Goal: Information Seeking & Learning: Learn about a topic

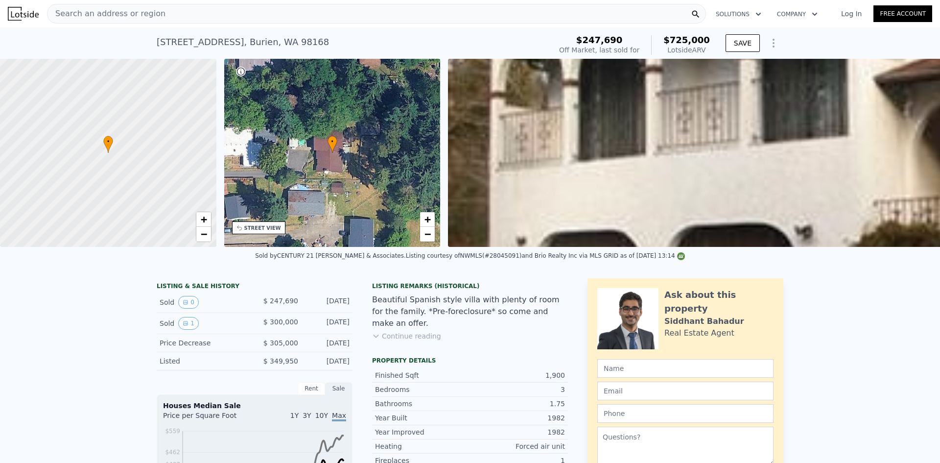
click at [372, 12] on div "Search an address or region" at bounding box center [376, 14] width 659 height 20
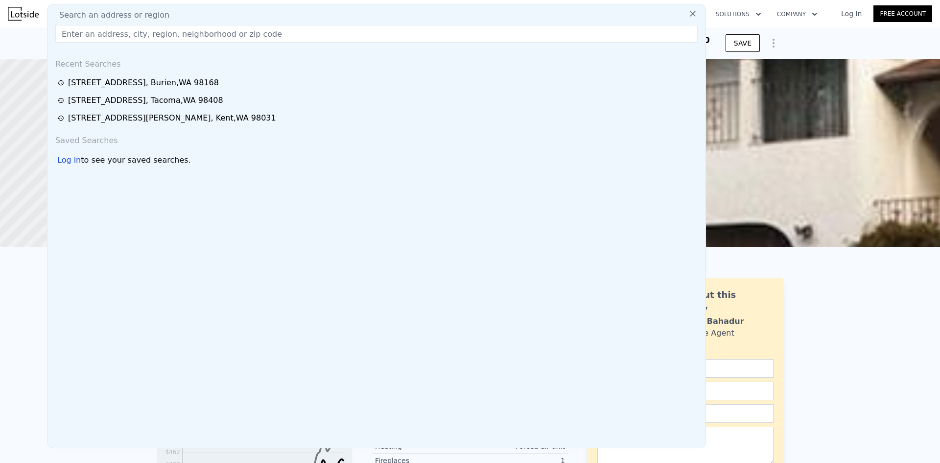
click at [254, 36] on input "text" at bounding box center [376, 34] width 642 height 18
click at [263, 33] on input "text" at bounding box center [376, 34] width 642 height 18
paste input "[STREET_ADDRESS]"
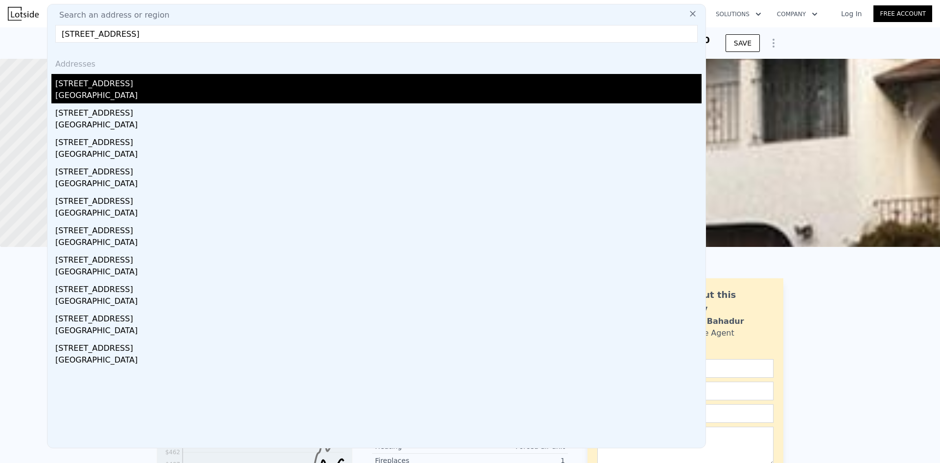
type input "[STREET_ADDRESS]"
click at [243, 76] on div "[STREET_ADDRESS]" at bounding box center [378, 82] width 646 height 16
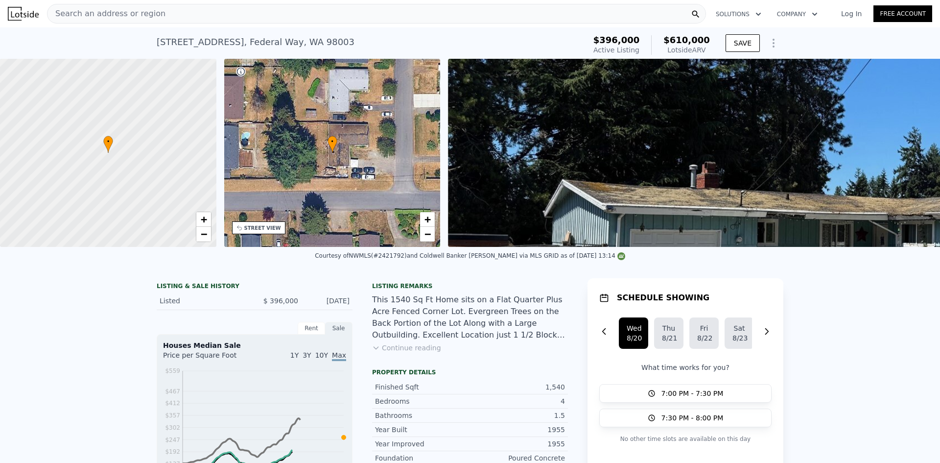
click at [518, 290] on div "Listing remarks" at bounding box center [470, 286] width 196 height 8
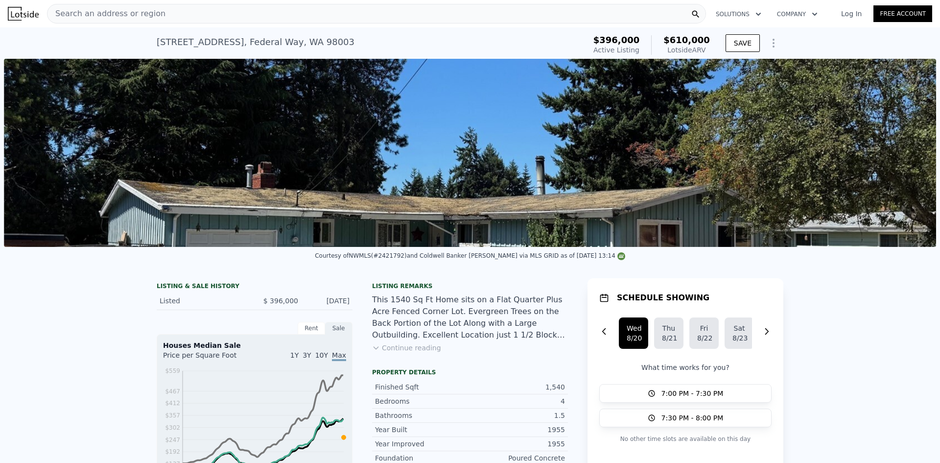
click at [517, 177] on img at bounding box center [470, 153] width 932 height 188
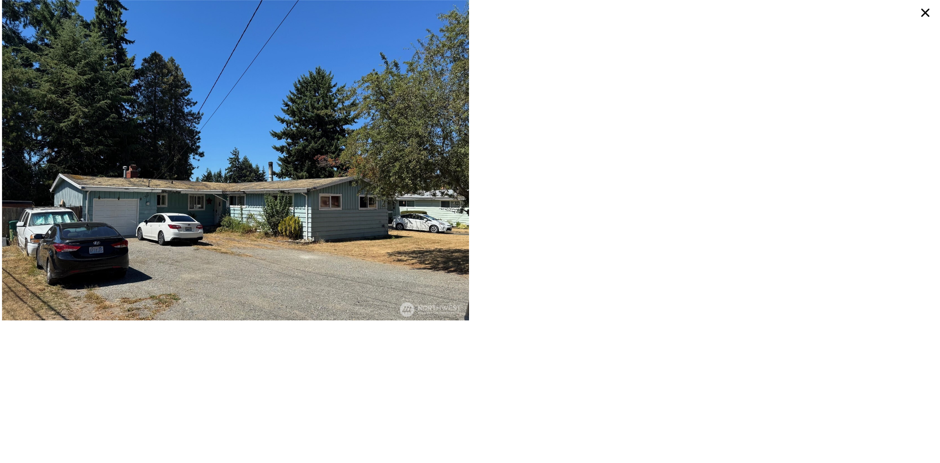
click at [923, 9] on icon at bounding box center [925, 13] width 18 height 18
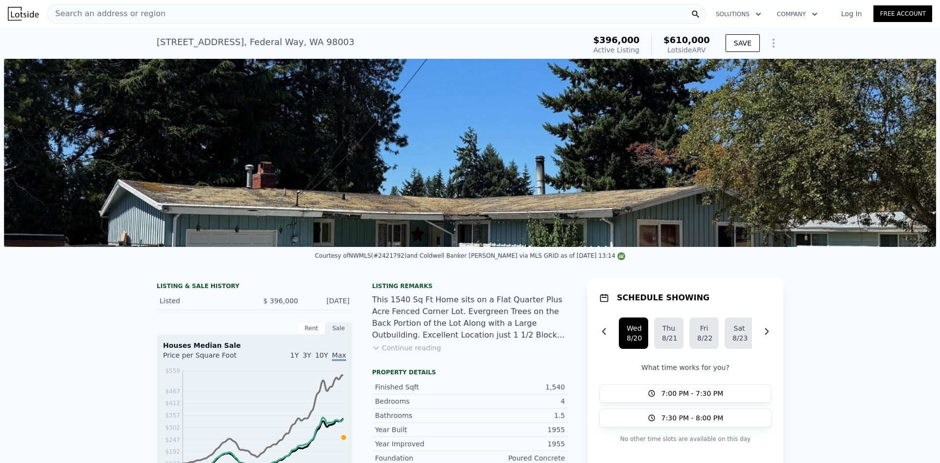
click at [369, 19] on div "Search an address or region" at bounding box center [376, 14] width 659 height 20
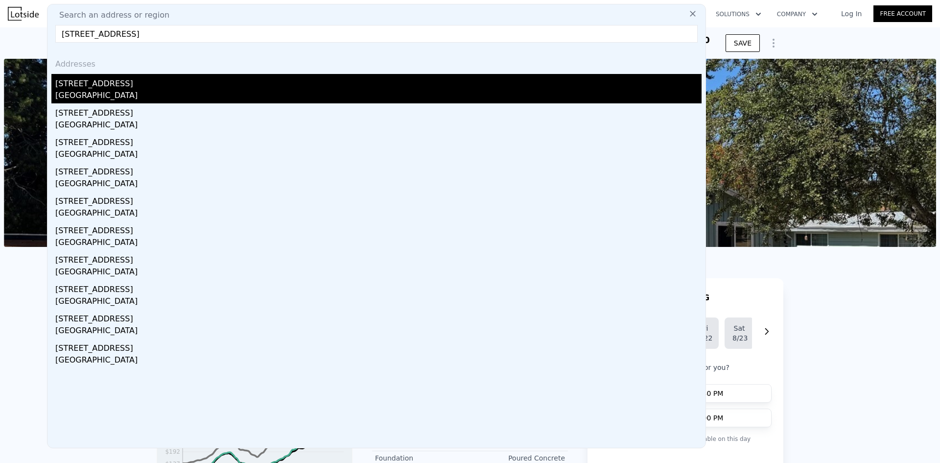
type input "[STREET_ADDRESS]"
click at [327, 83] on div "[STREET_ADDRESS]" at bounding box center [378, 82] width 646 height 16
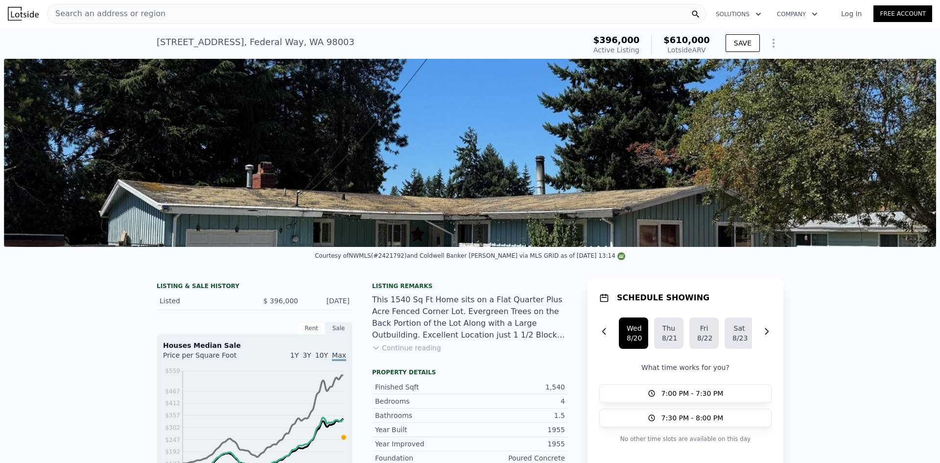
drag, startPoint x: 289, startPoint y: 25, endPoint x: 295, endPoint y: 18, distance: 9.0
click at [289, 25] on div "Search an address or region Solutions Company Open main menu Log In Free Account" at bounding box center [470, 13] width 924 height 23
click at [300, 15] on div "Search an address or region" at bounding box center [376, 14] width 659 height 20
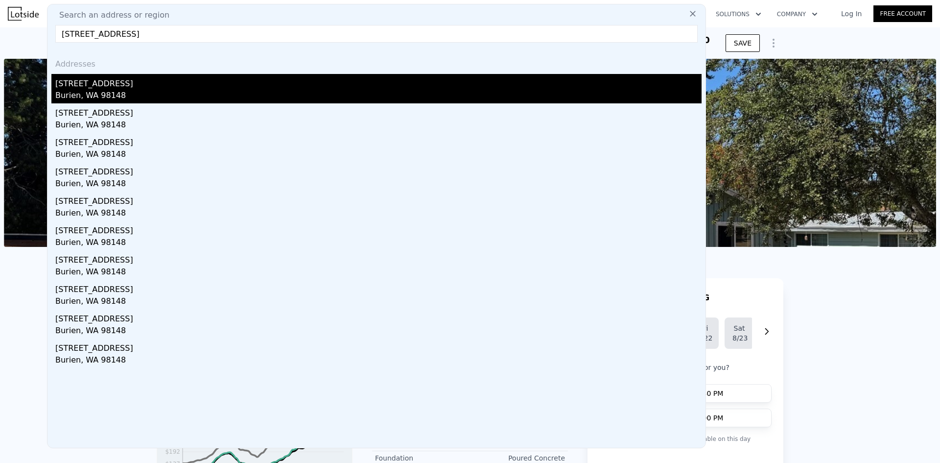
type input "[STREET_ADDRESS]"
click at [293, 78] on div "[STREET_ADDRESS]" at bounding box center [378, 82] width 646 height 16
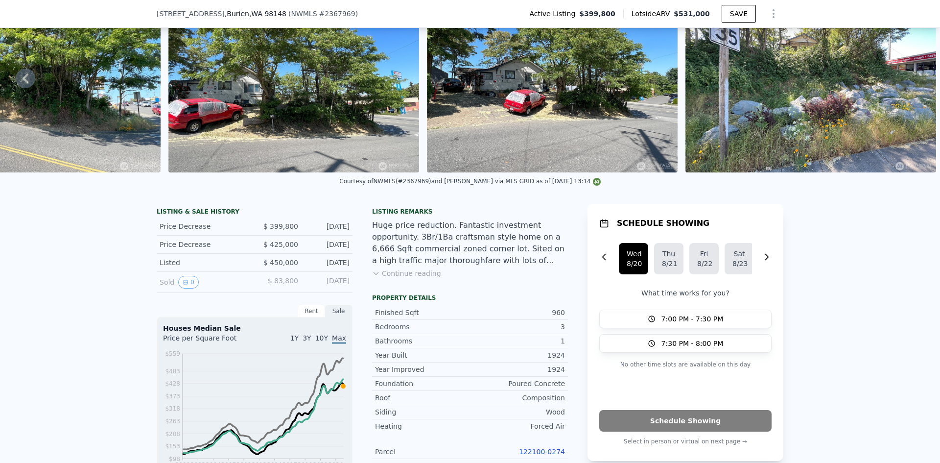
scroll to position [192, 0]
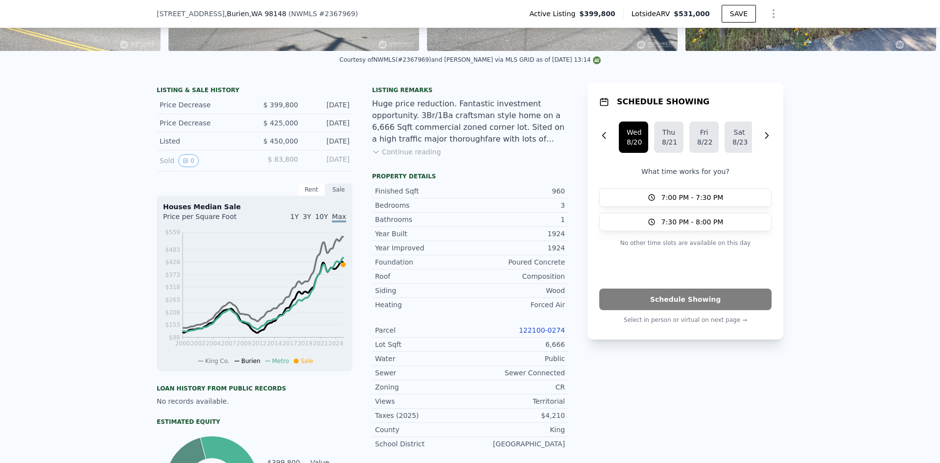
click at [492, 153] on div "Listing remarks Huge price reduction. Fantastic investment opportunity. 3Br/1Ba…" at bounding box center [470, 127] width 196 height 82
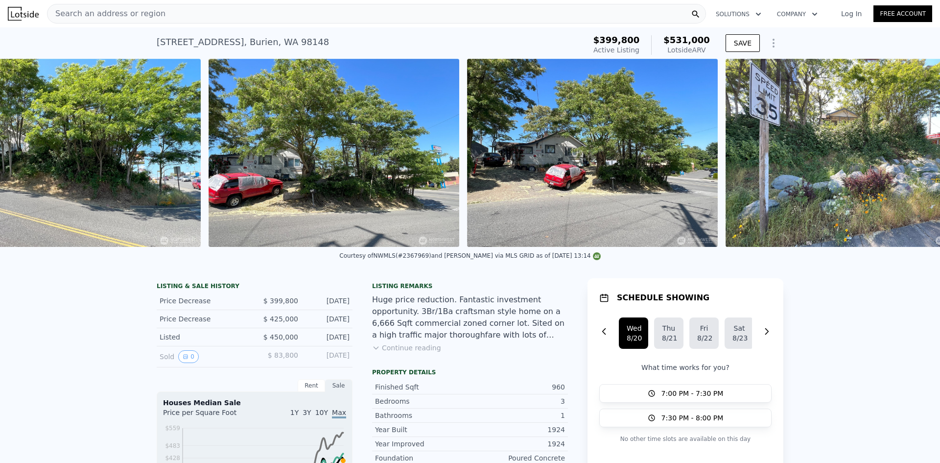
scroll to position [0, 1841]
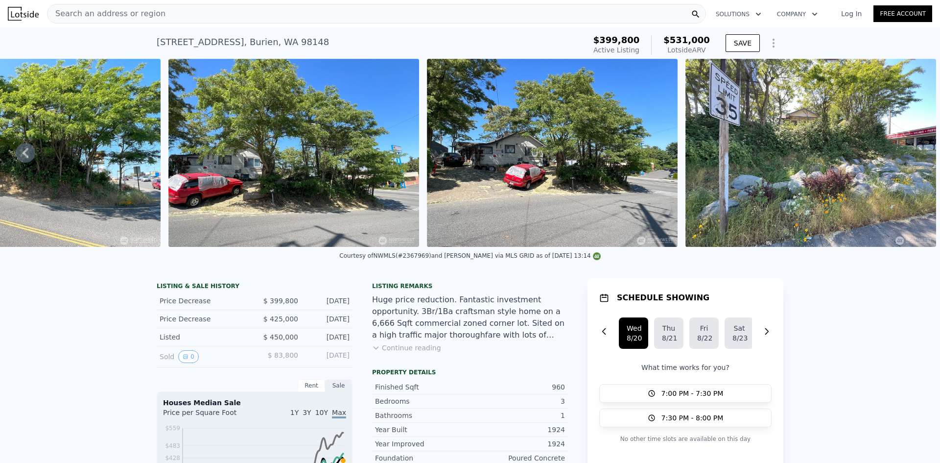
click at [545, 144] on img at bounding box center [552, 153] width 251 height 188
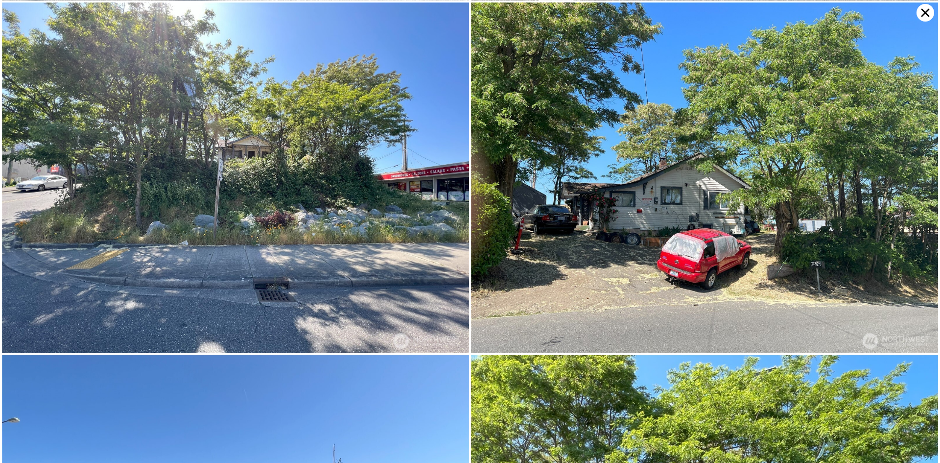
scroll to position [349, 0]
click at [657, 183] on img at bounding box center [704, 178] width 467 height 350
click at [704, 132] on img at bounding box center [704, 178] width 467 height 350
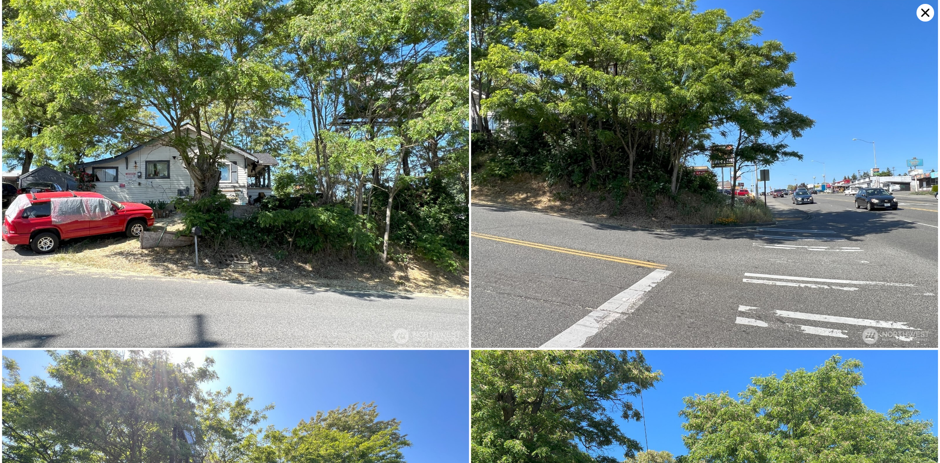
scroll to position [0, 0]
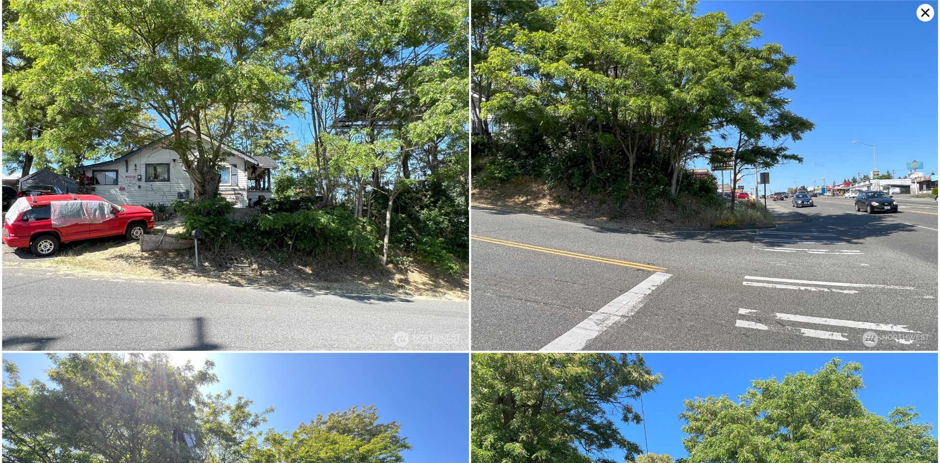
click at [922, 14] on icon at bounding box center [925, 13] width 18 height 18
